Goal: Navigation & Orientation: Find specific page/section

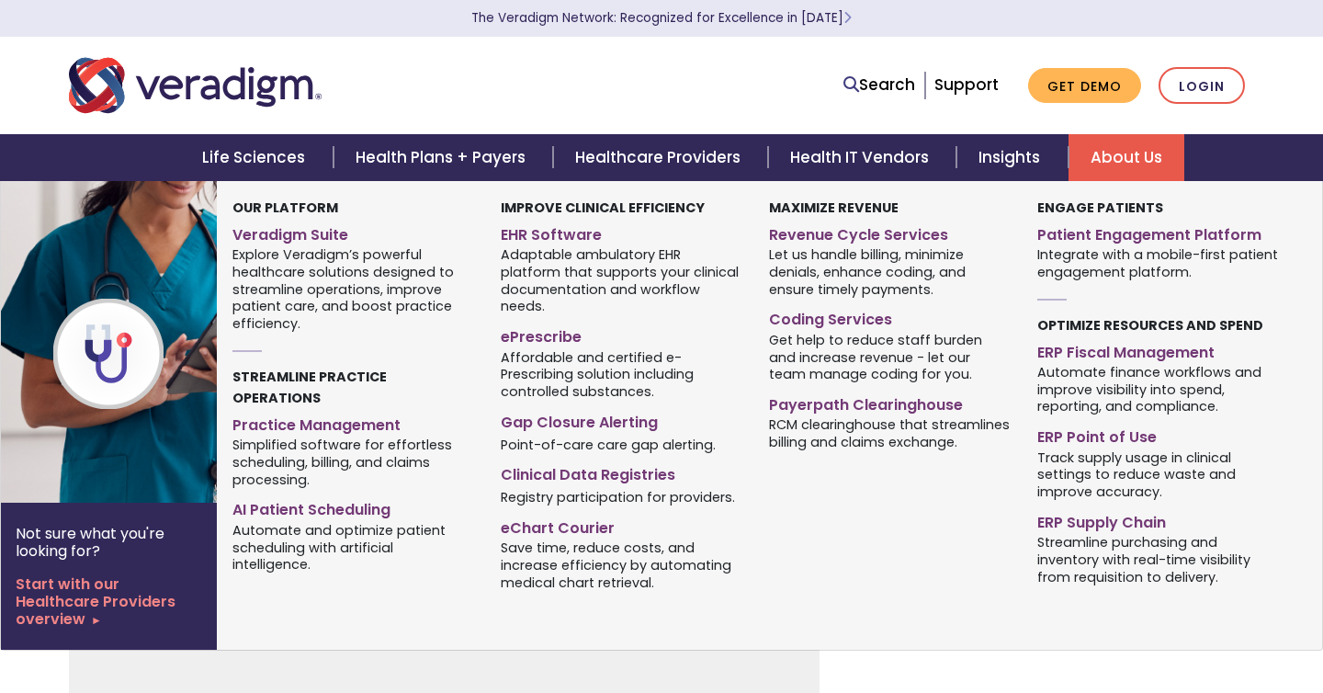
scroll to position [348, 0]
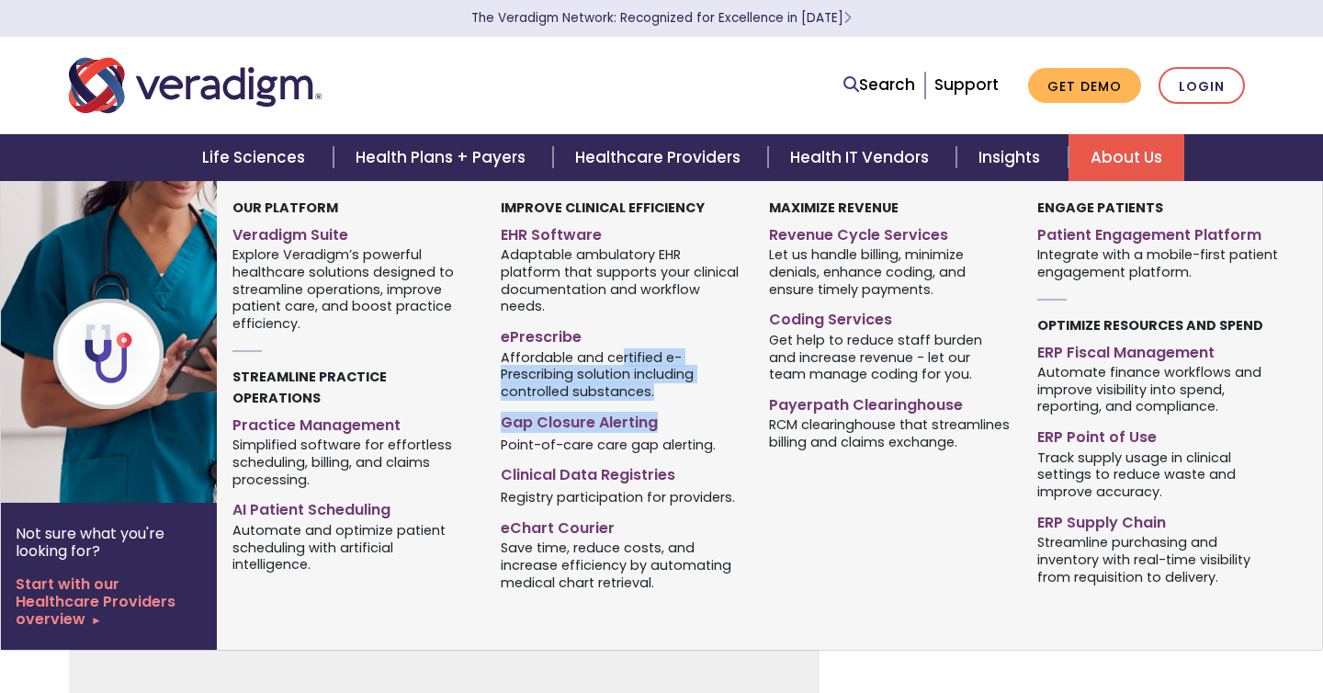
drag, startPoint x: 636, startPoint y: 382, endPoint x: 743, endPoint y: 464, distance: 135.1
click at [743, 464] on div "Improve Clinical Efficiency EHR Software ePrescribe Gap Closure Alerting Point-…" at bounding box center [621, 398] width 268 height 400
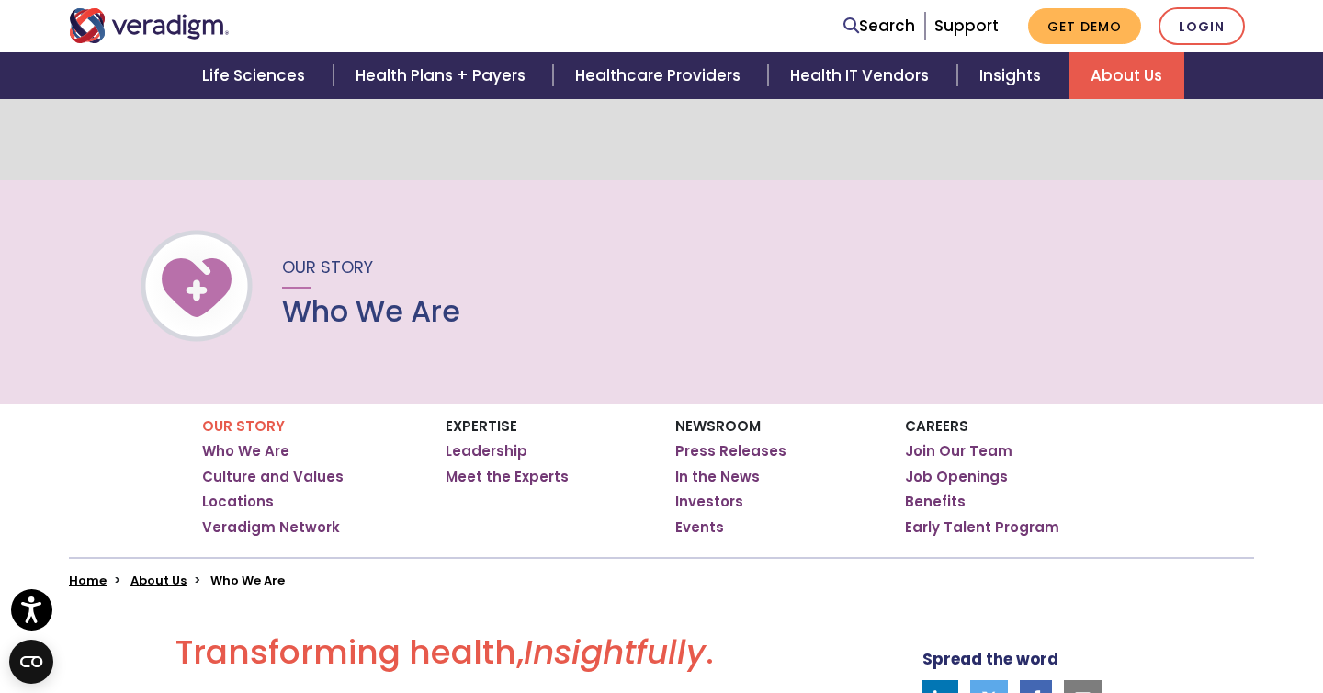
scroll to position [486, 0]
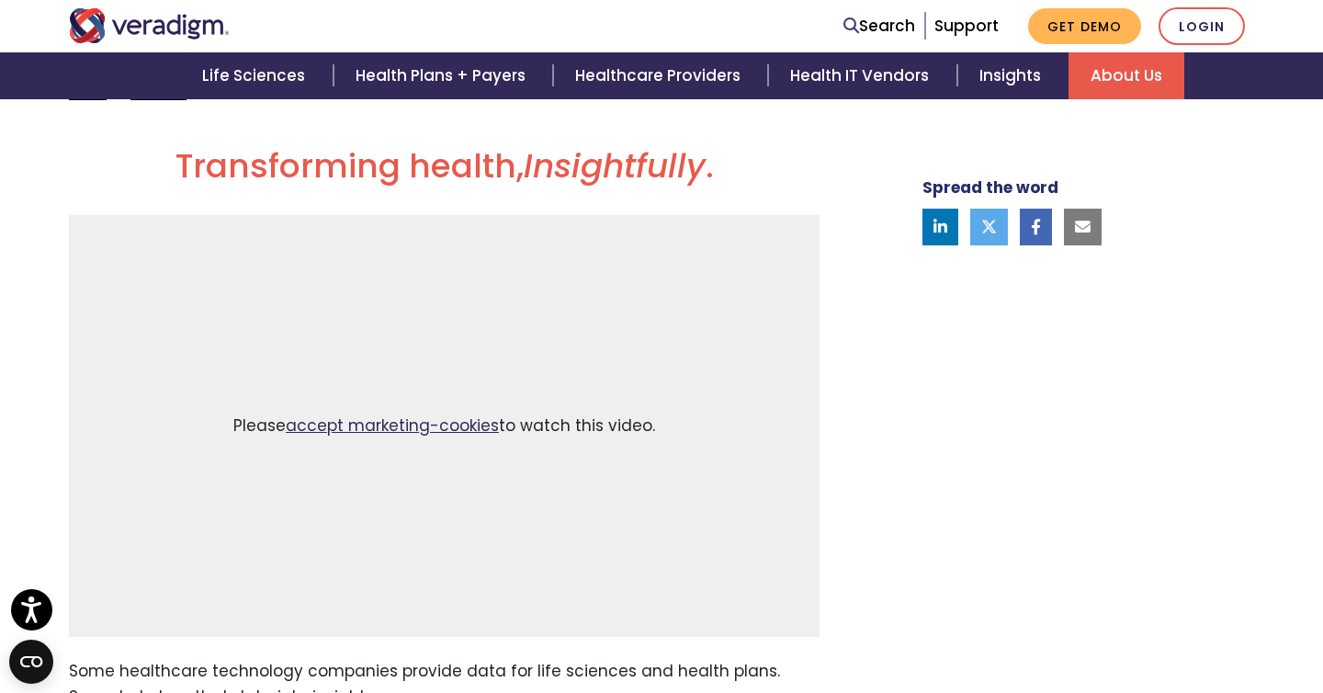
click at [338, 436] on link "accept marketing-cookies" at bounding box center [392, 425] width 213 height 22
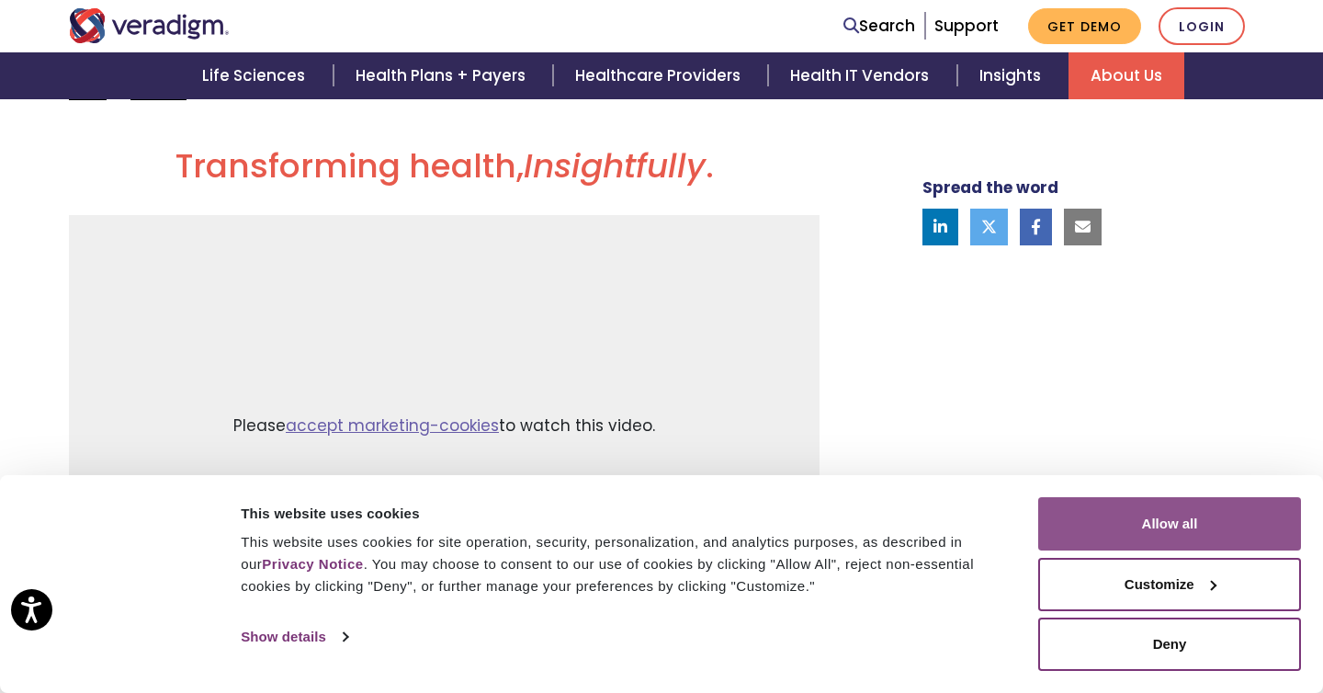
click at [1169, 508] on button "Allow all" at bounding box center [1169, 523] width 263 height 53
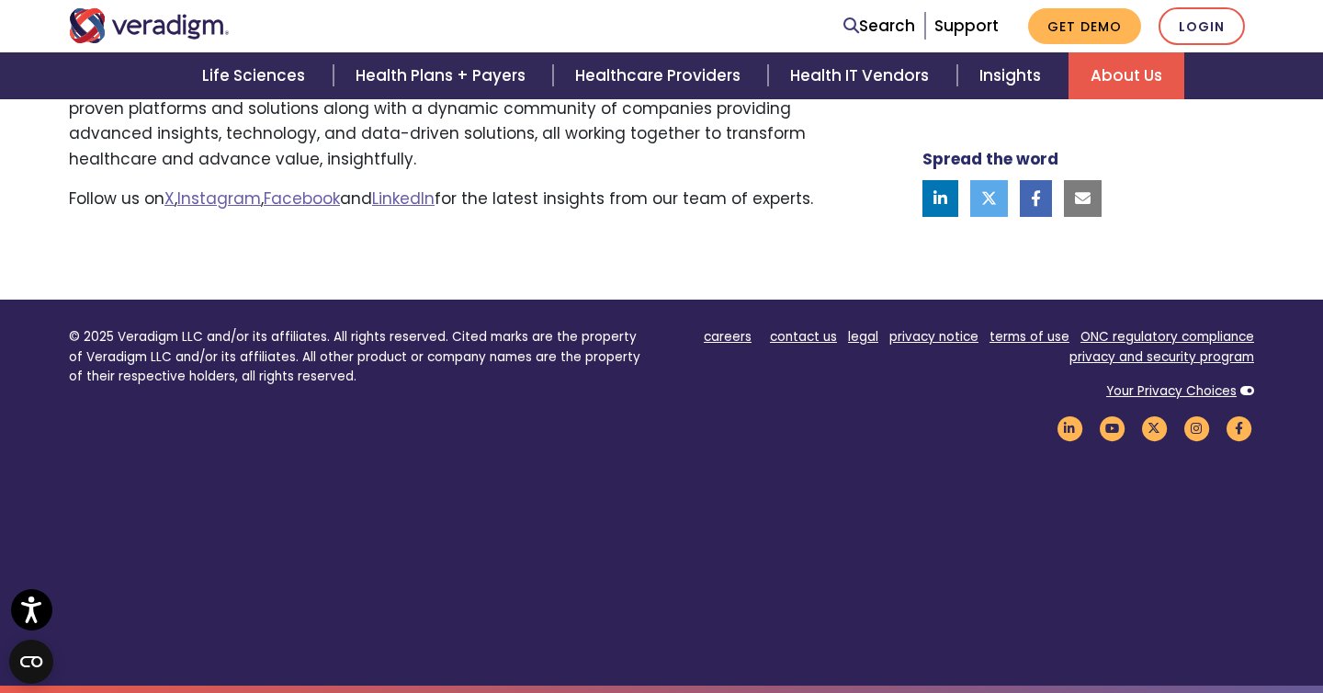
scroll to position [1583, 0]
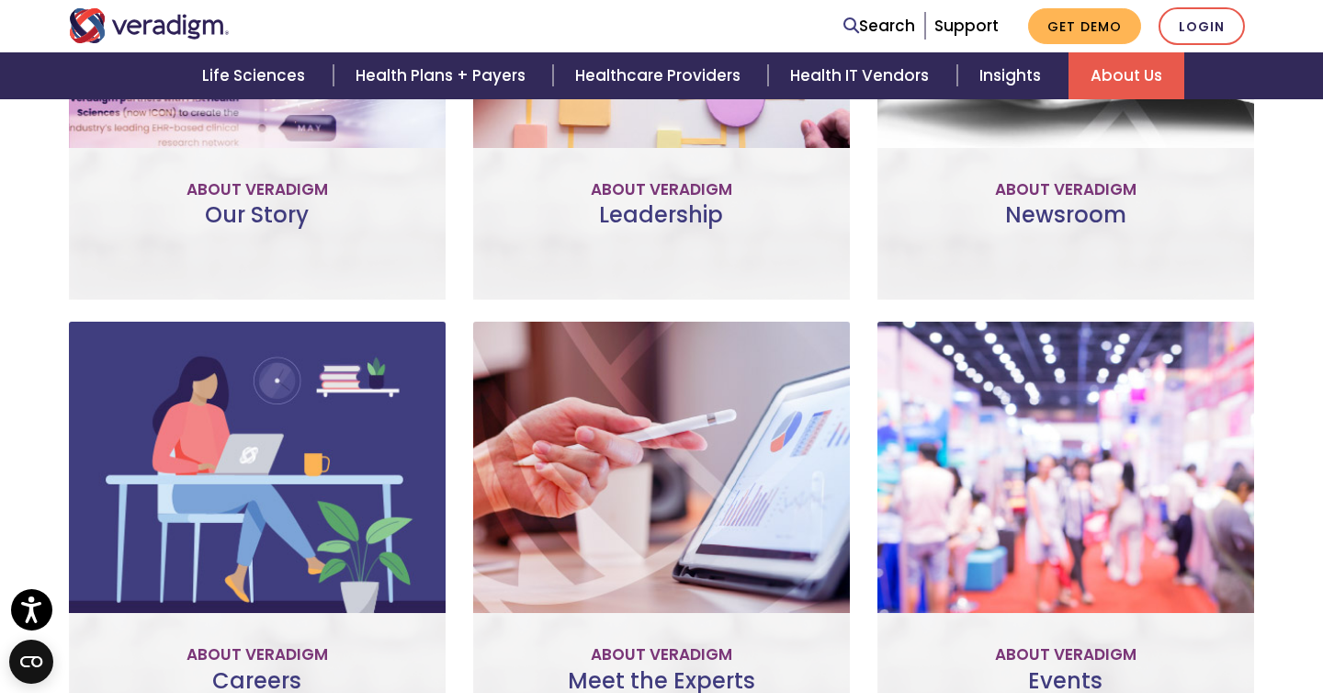
scroll to position [979, 0]
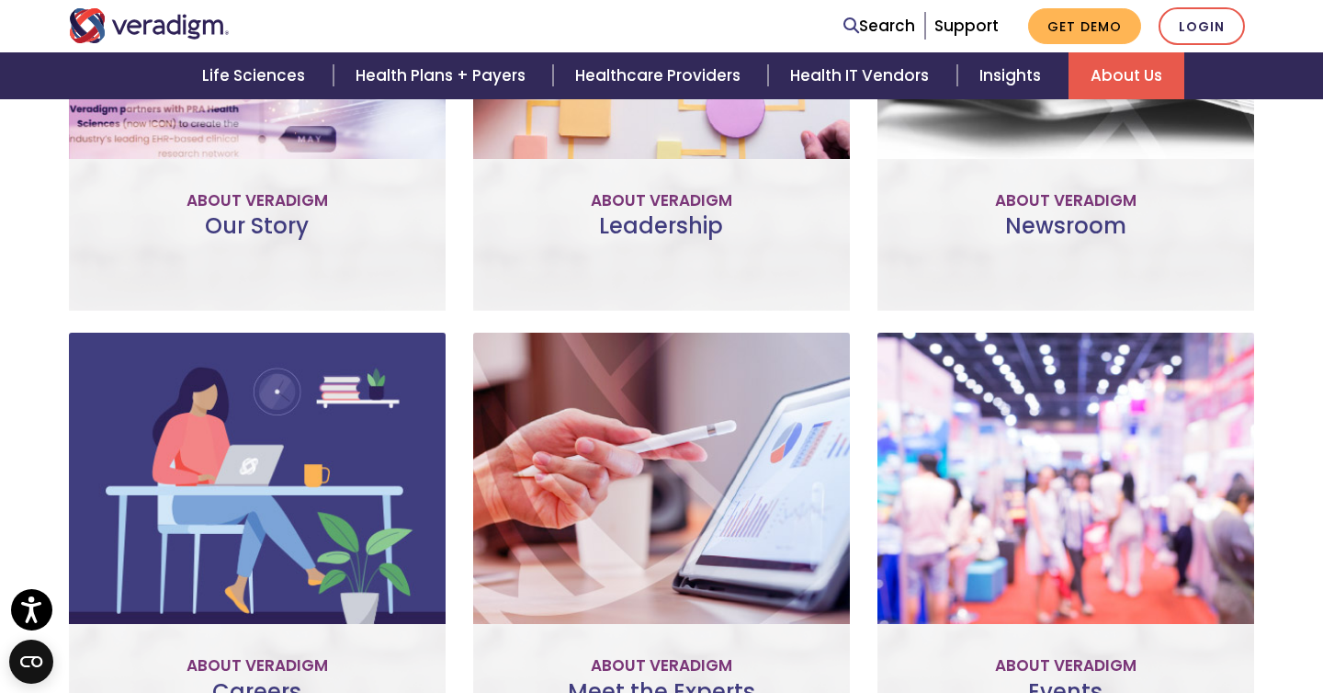
click at [634, 280] on div "Leadership The committed professionals who make up our Veradigm leadership team…" at bounding box center [661, 89] width 377 height 444
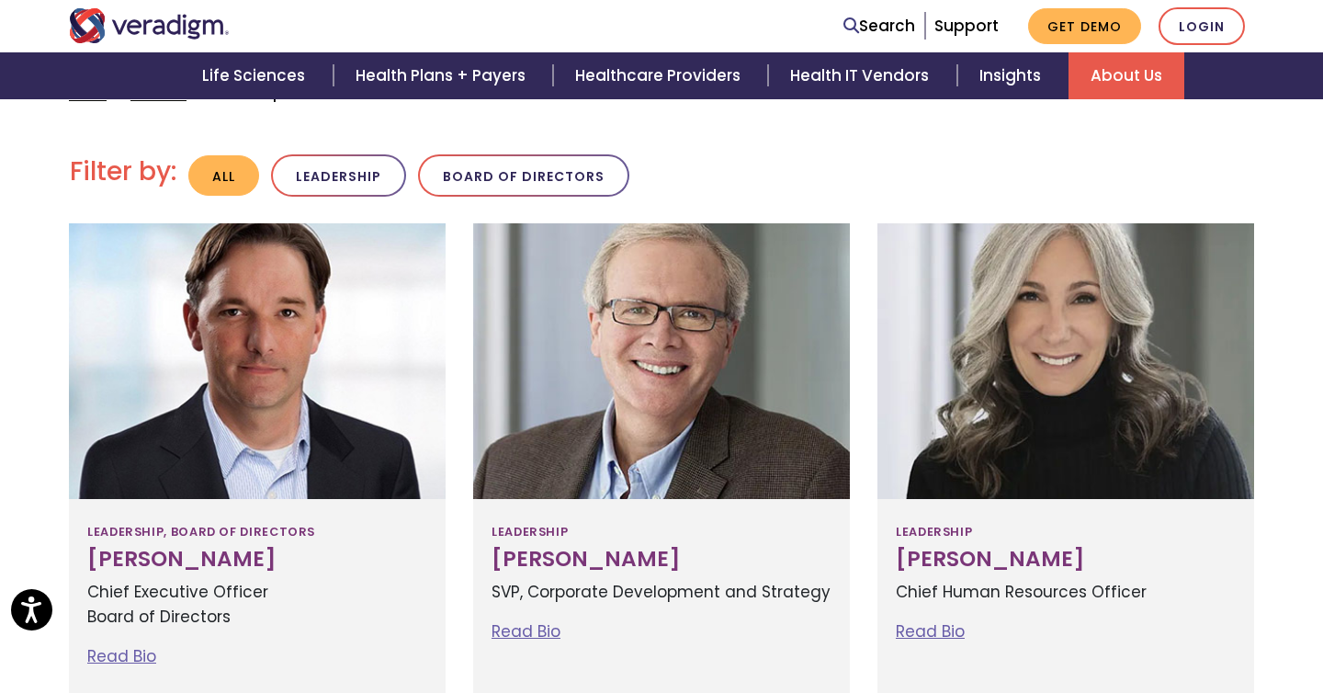
scroll to position [524, 0]
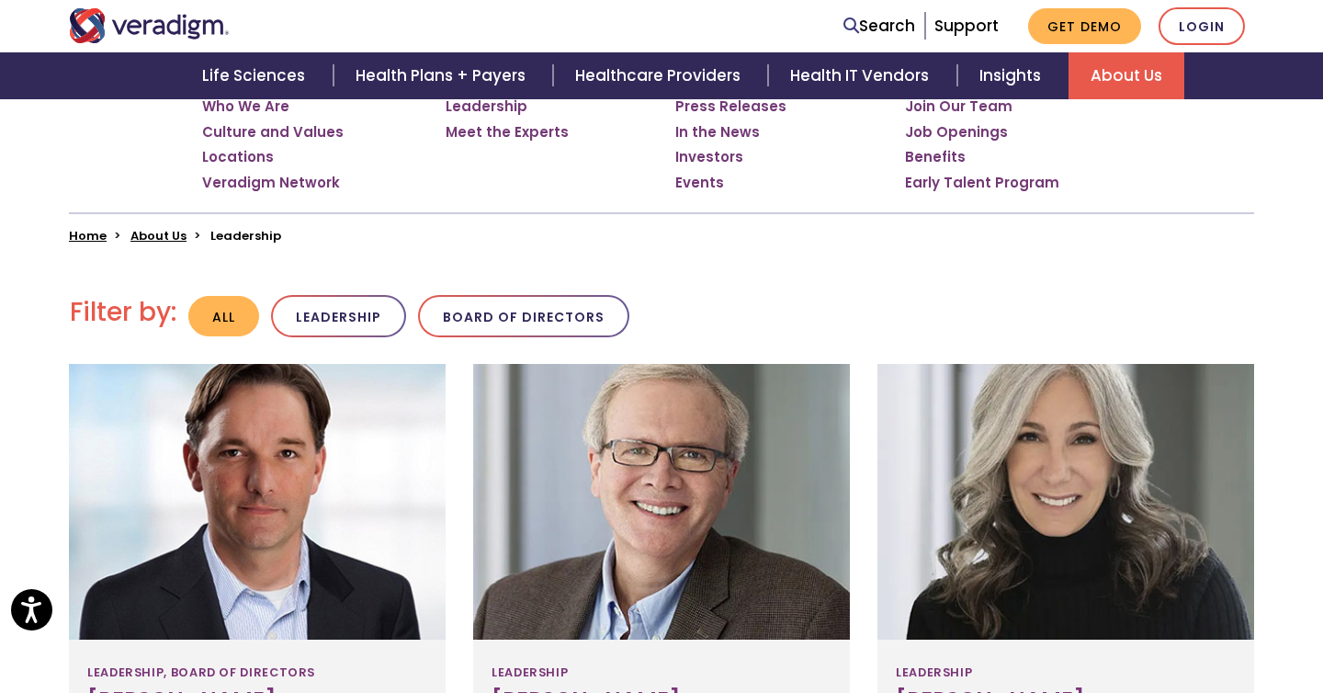
scroll to position [326, 0]
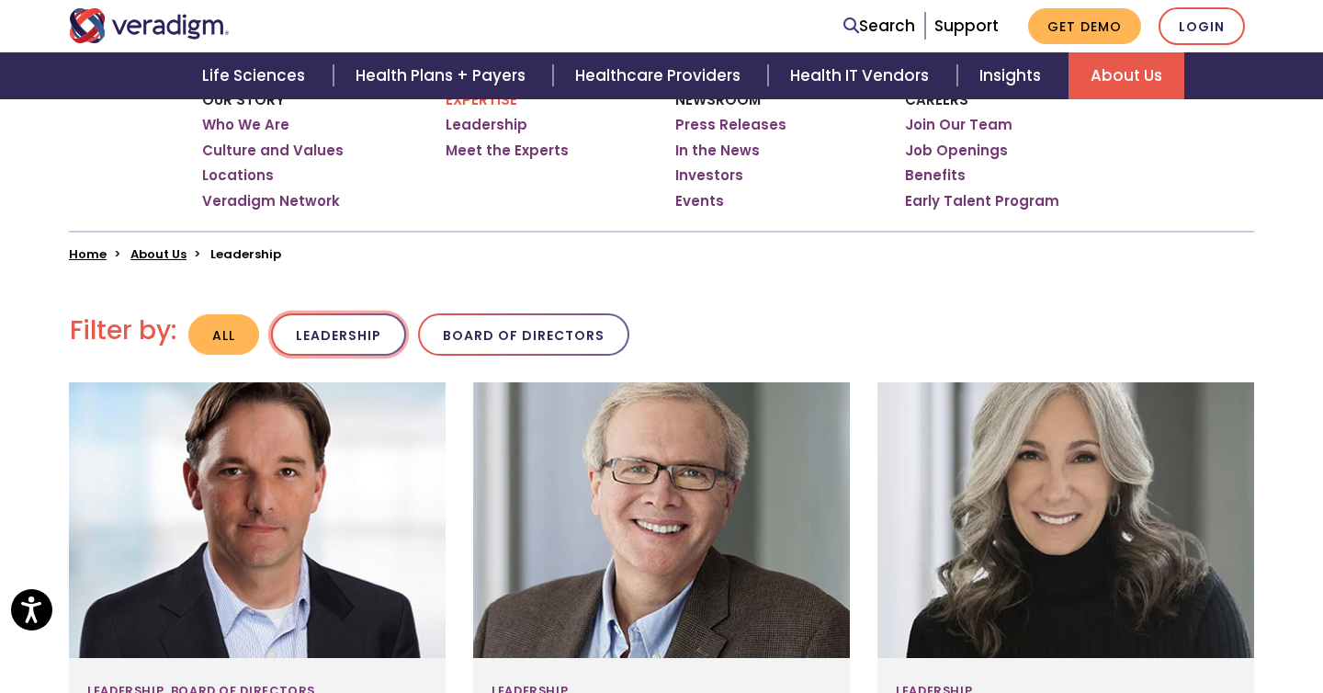
click at [355, 356] on button "Leadership" at bounding box center [338, 334] width 135 height 43
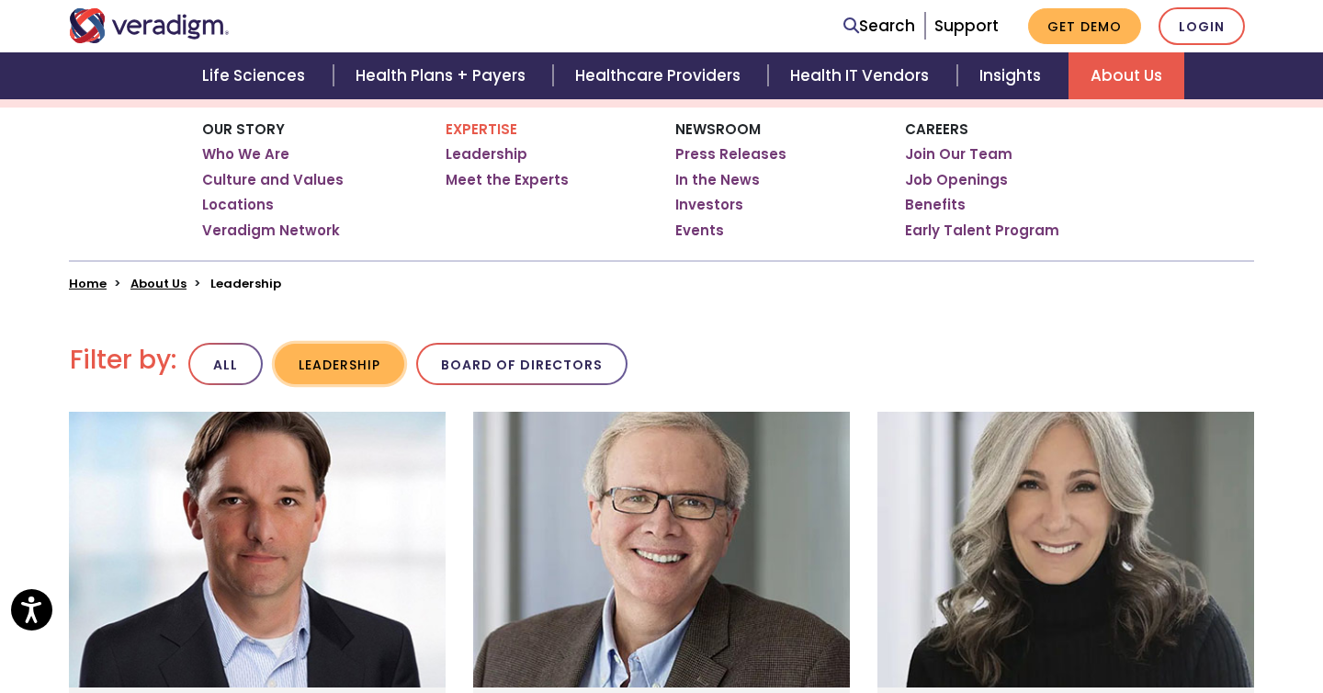
scroll to position [299, 0]
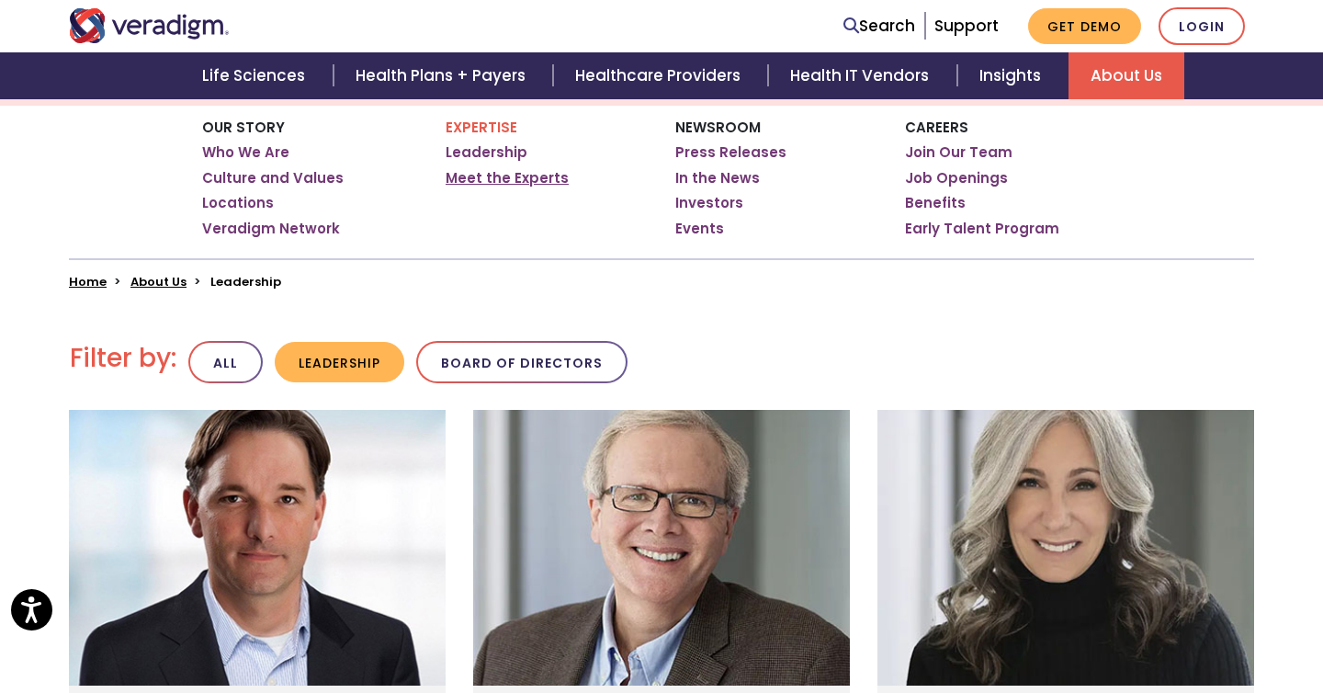
click at [473, 181] on link "Meet the Experts" at bounding box center [507, 178] width 123 height 18
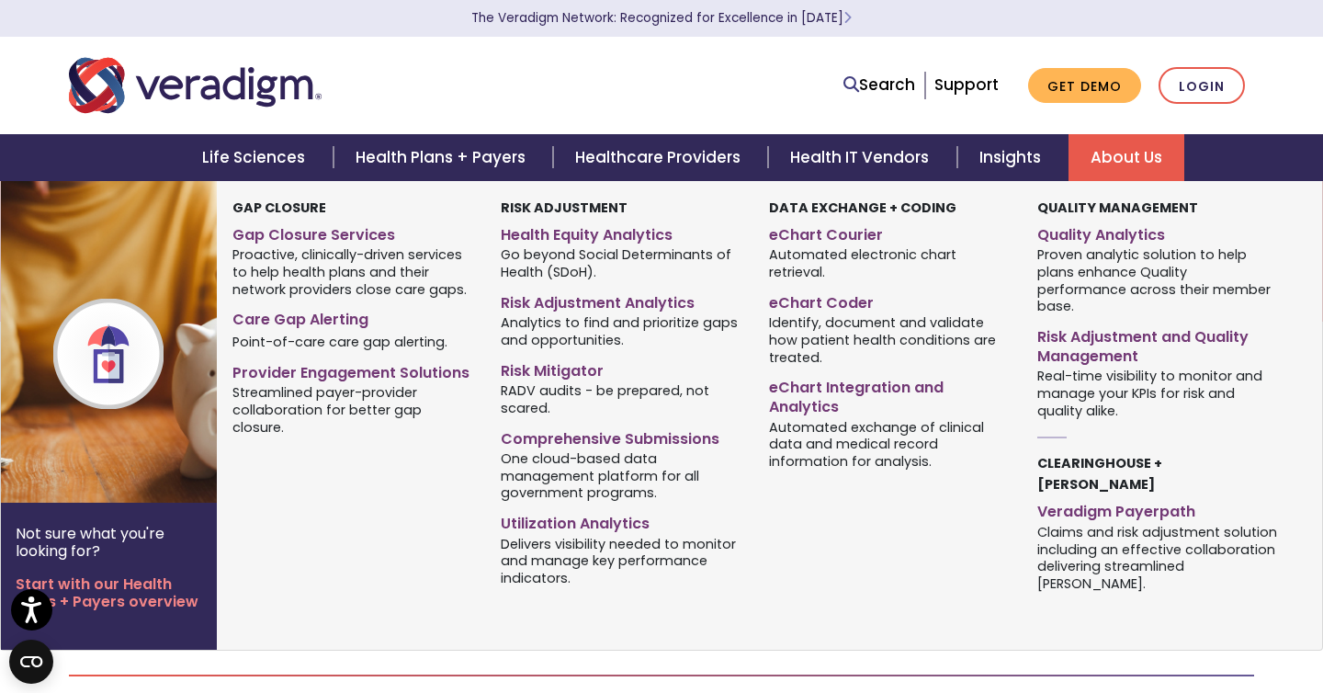
scroll to position [77, 0]
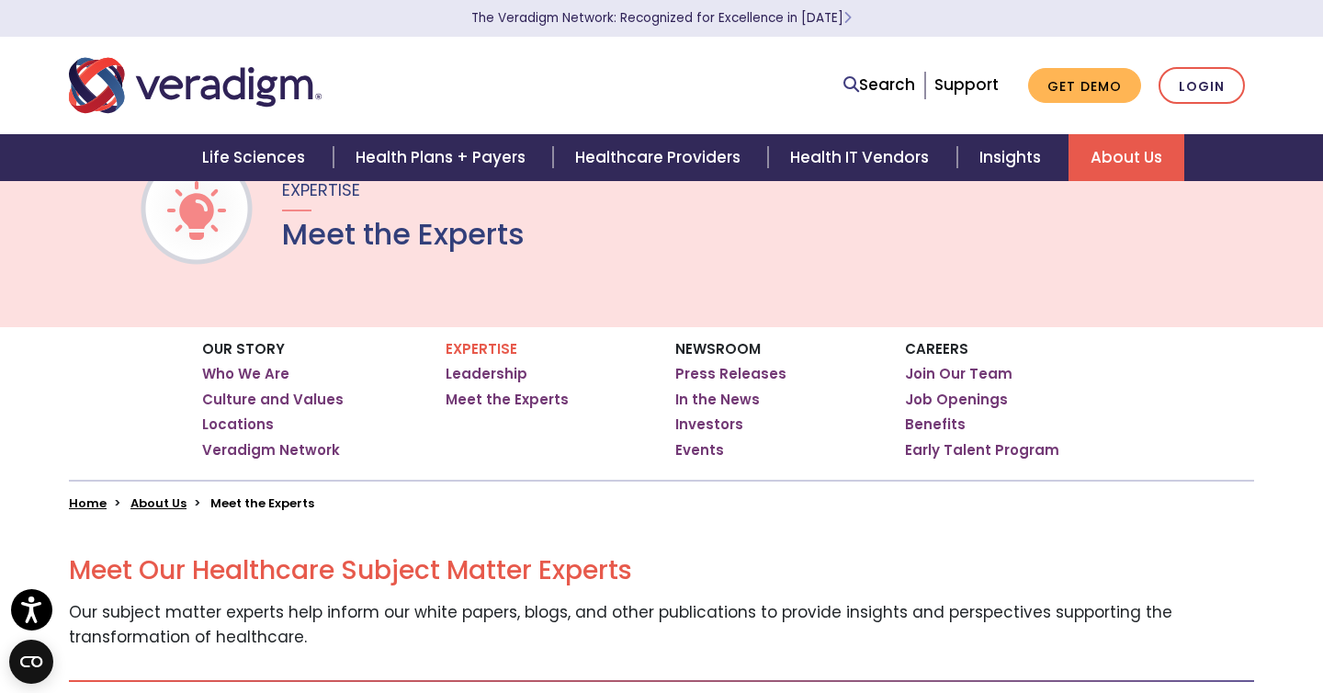
click at [1311, 60] on nav "Search Support Get Demo Login" at bounding box center [661, 85] width 1323 height 97
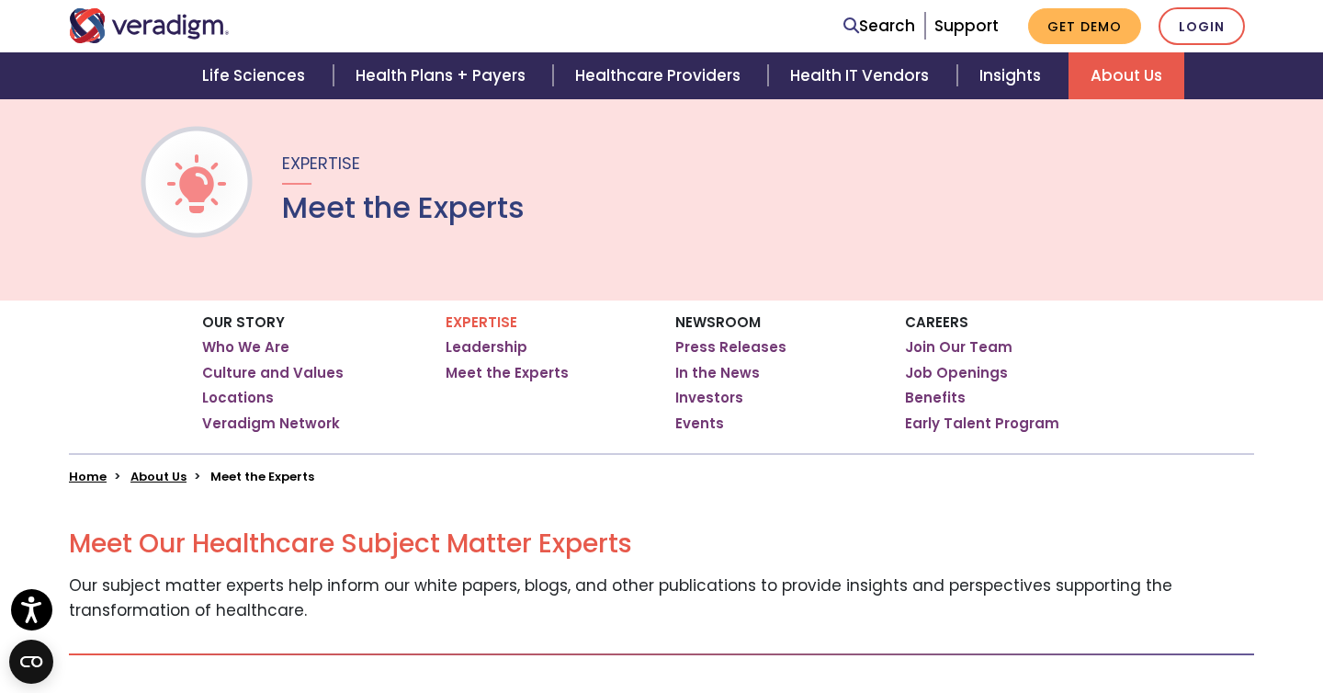
scroll to position [0, 0]
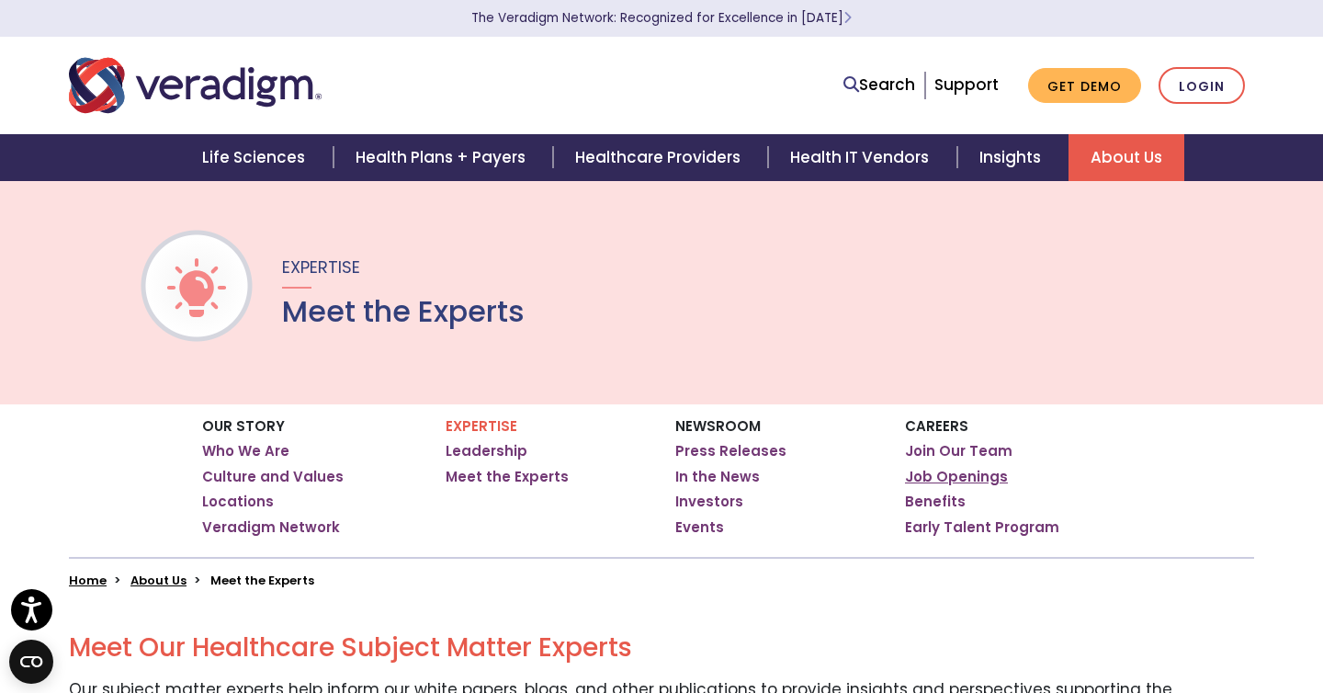
click at [924, 470] on link "Job Openings" at bounding box center [956, 477] width 103 height 18
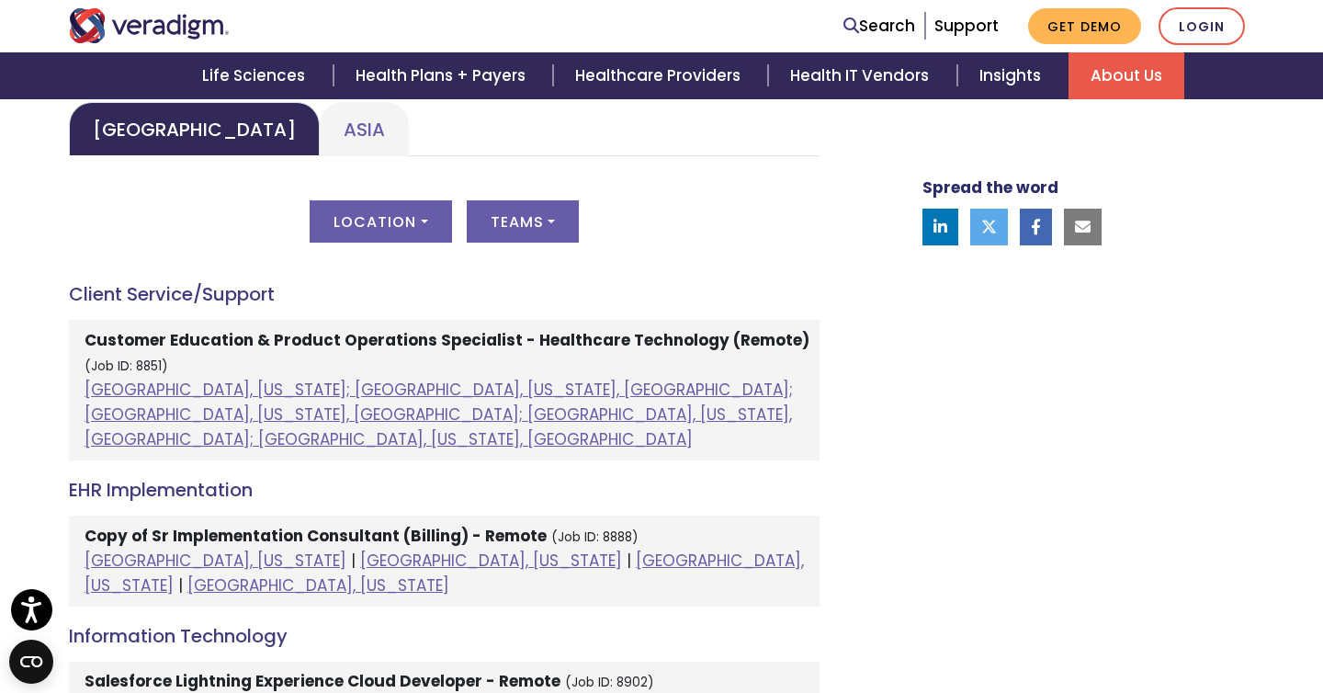
scroll to position [919, 0]
click at [416, 242] on button "Location" at bounding box center [380, 220] width 141 height 42
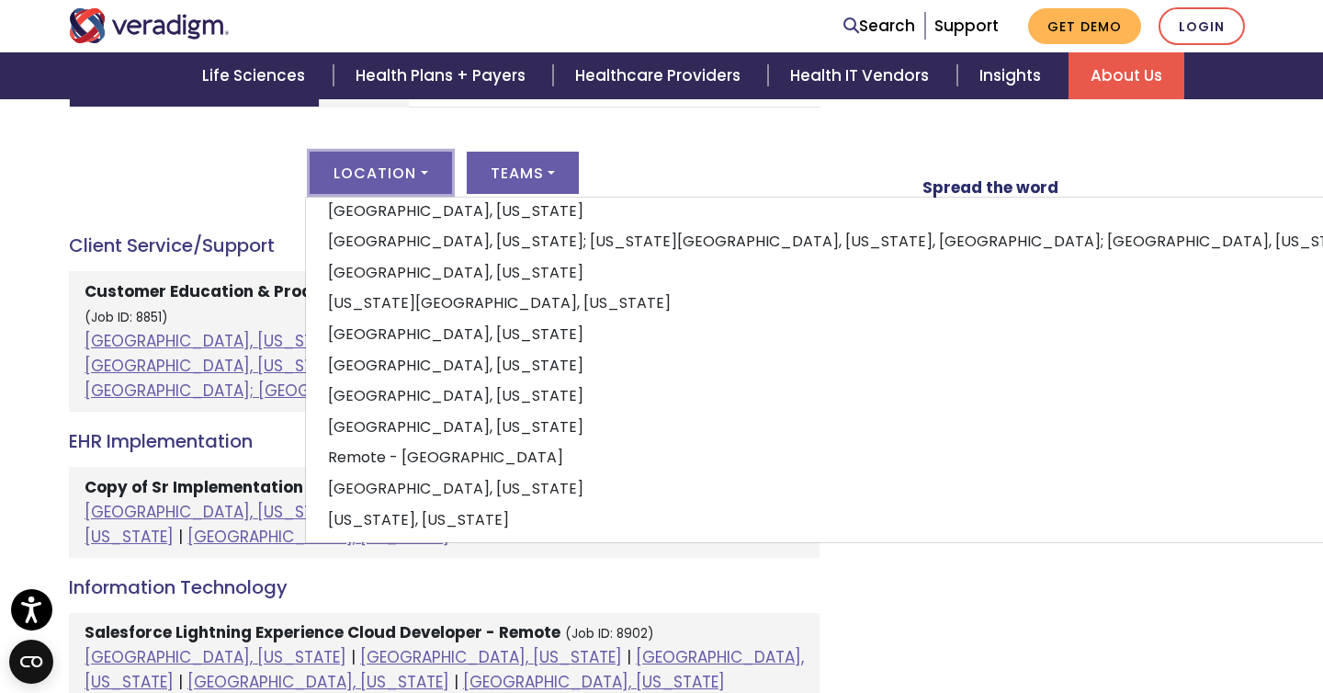
scroll to position [968, 0]
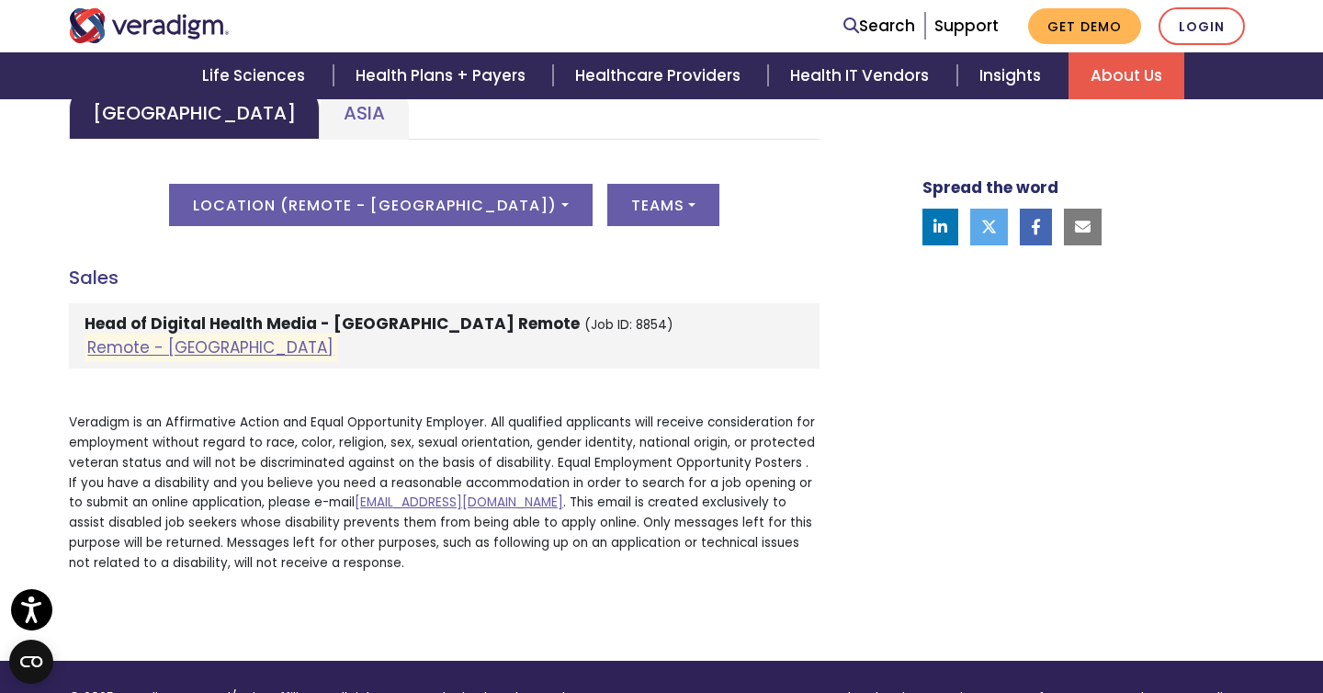
scroll to position [919, 0]
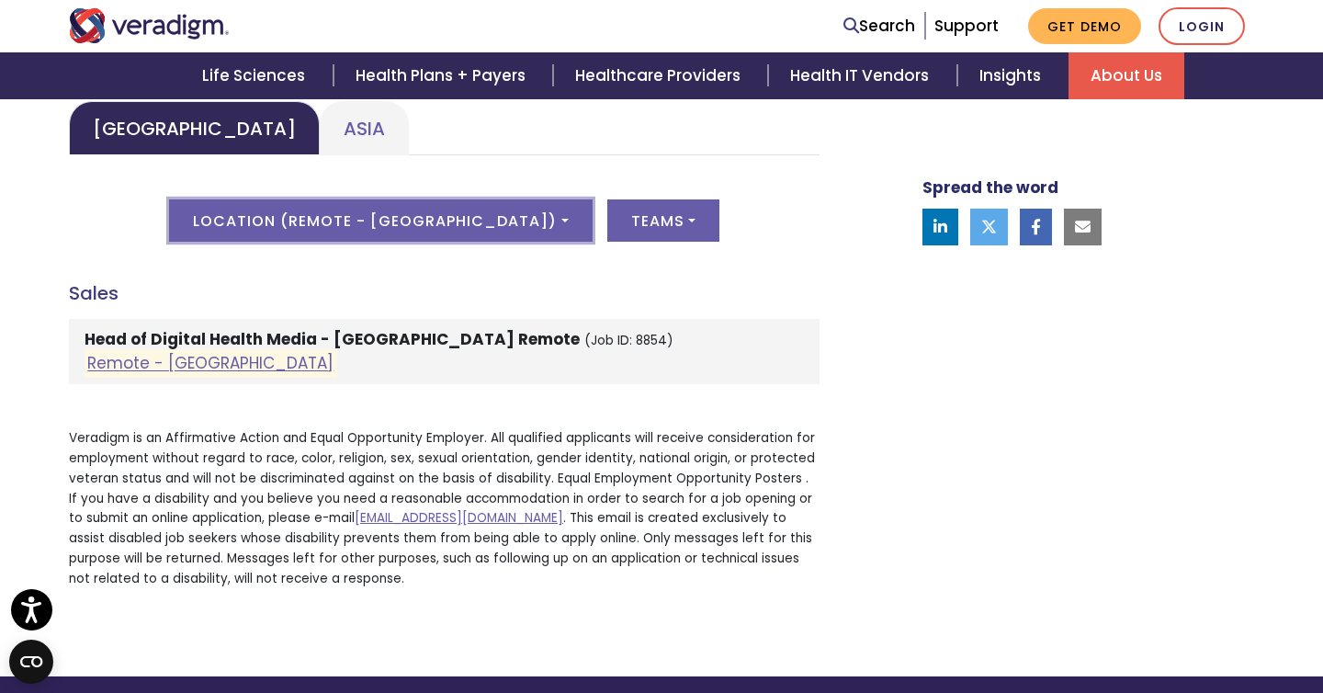
click at [480, 242] on button "Location ( Remote - US )" at bounding box center [380, 220] width 423 height 42
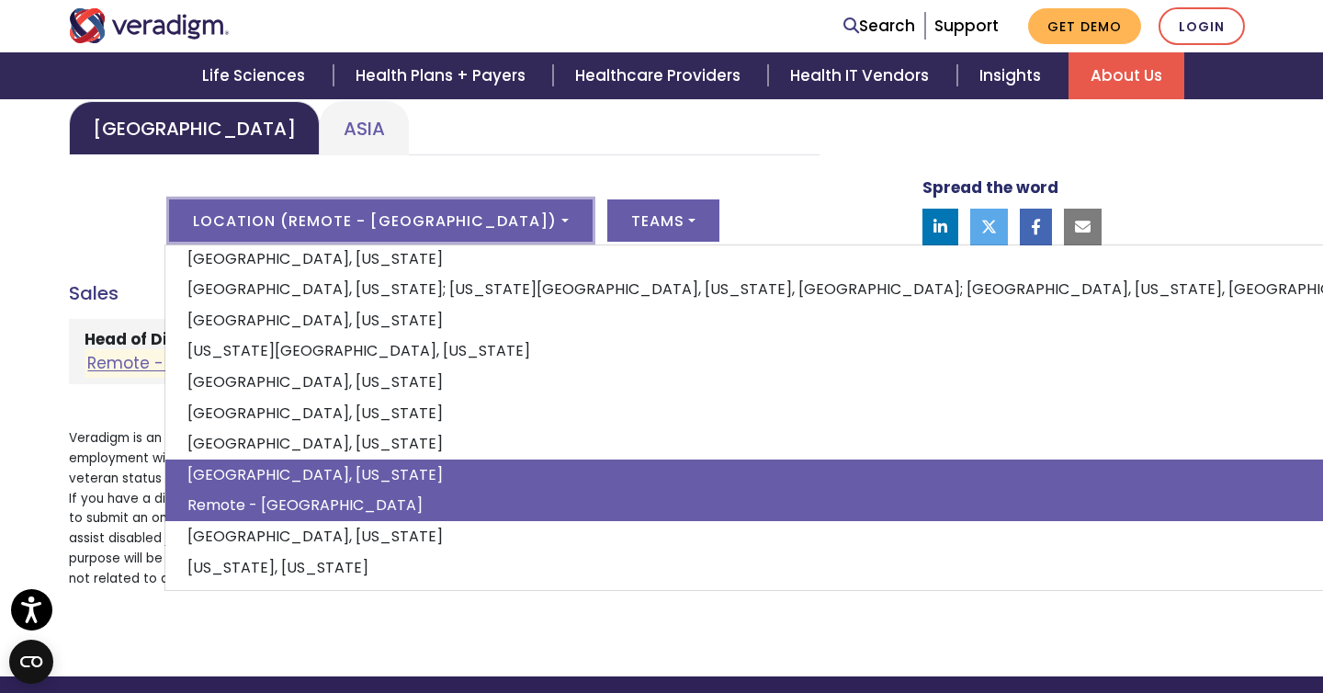
scroll to position [262, 0]
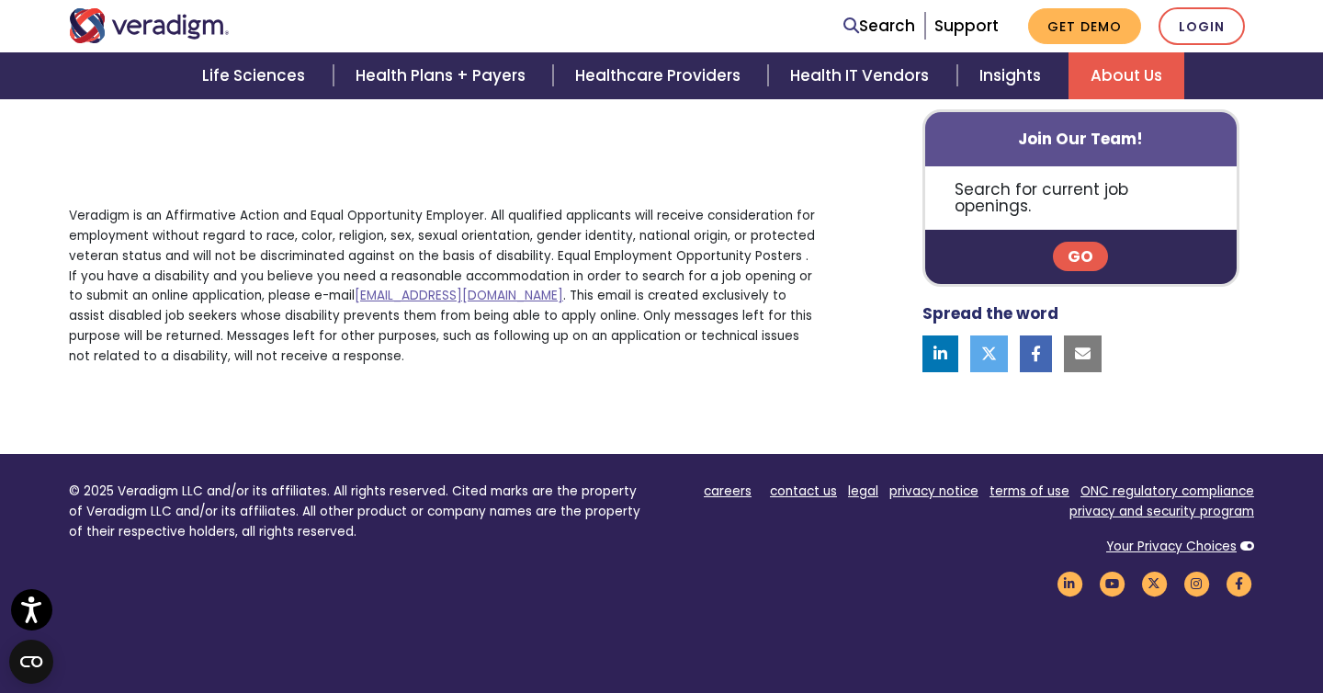
scroll to position [2420, 0]
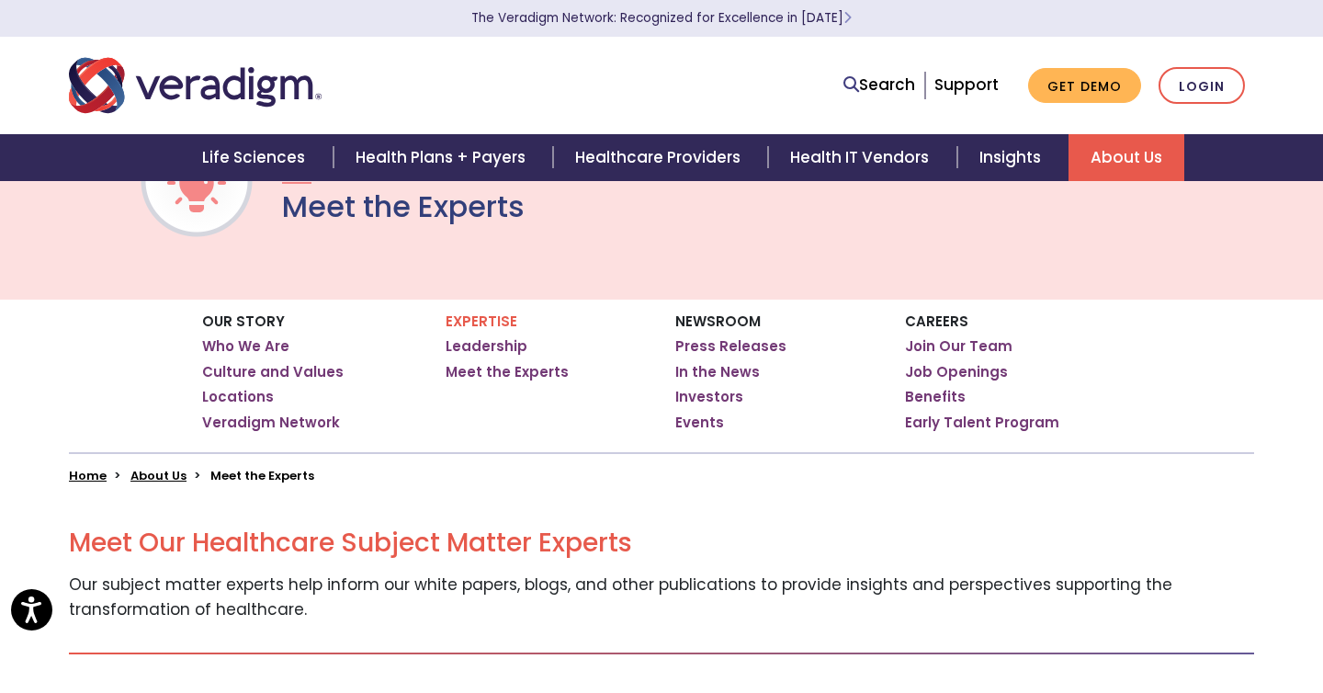
scroll to position [82, 0]
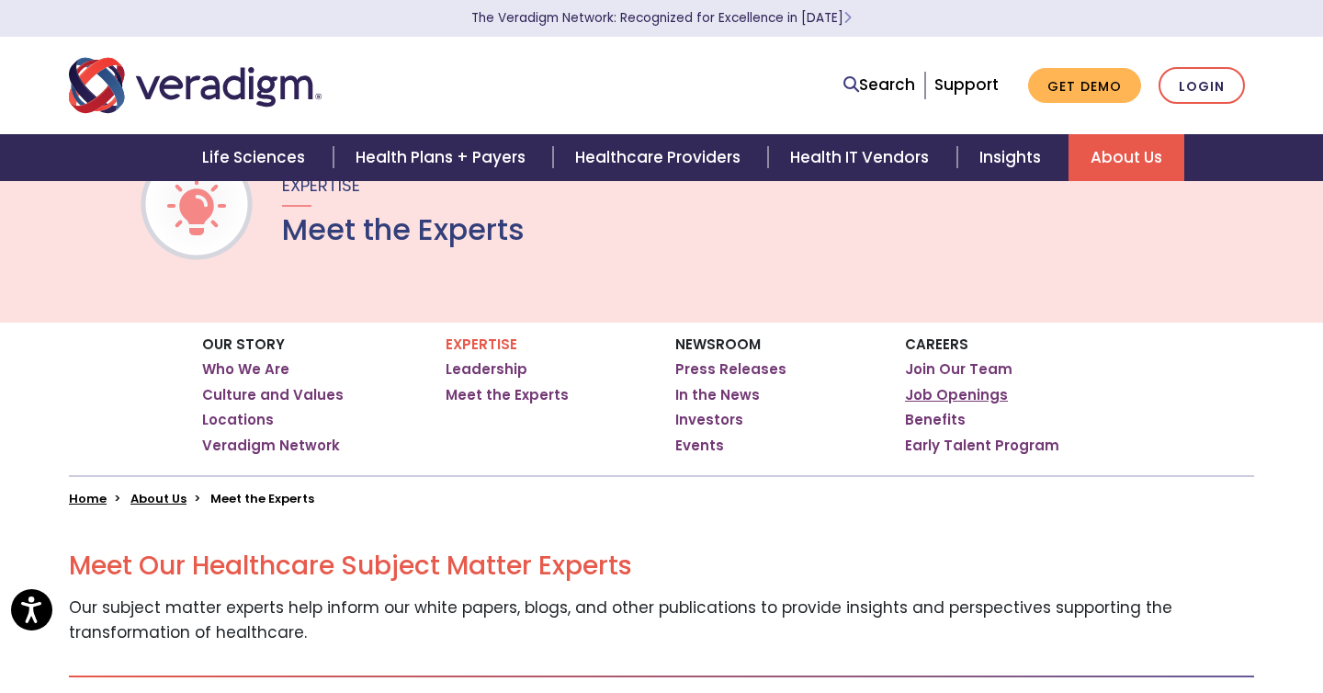
click at [978, 394] on link "Job Openings" at bounding box center [956, 395] width 103 height 18
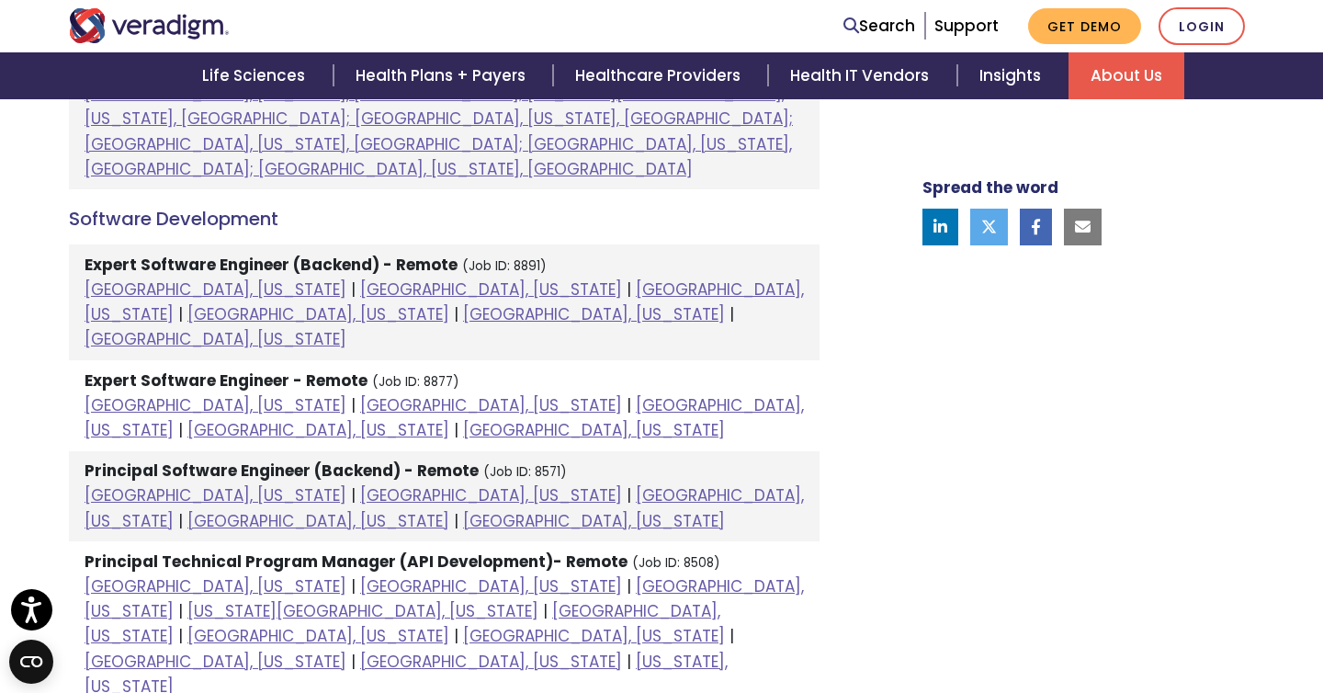
scroll to position [2348, 0]
